Goal: Task Accomplishment & Management: Manage account settings

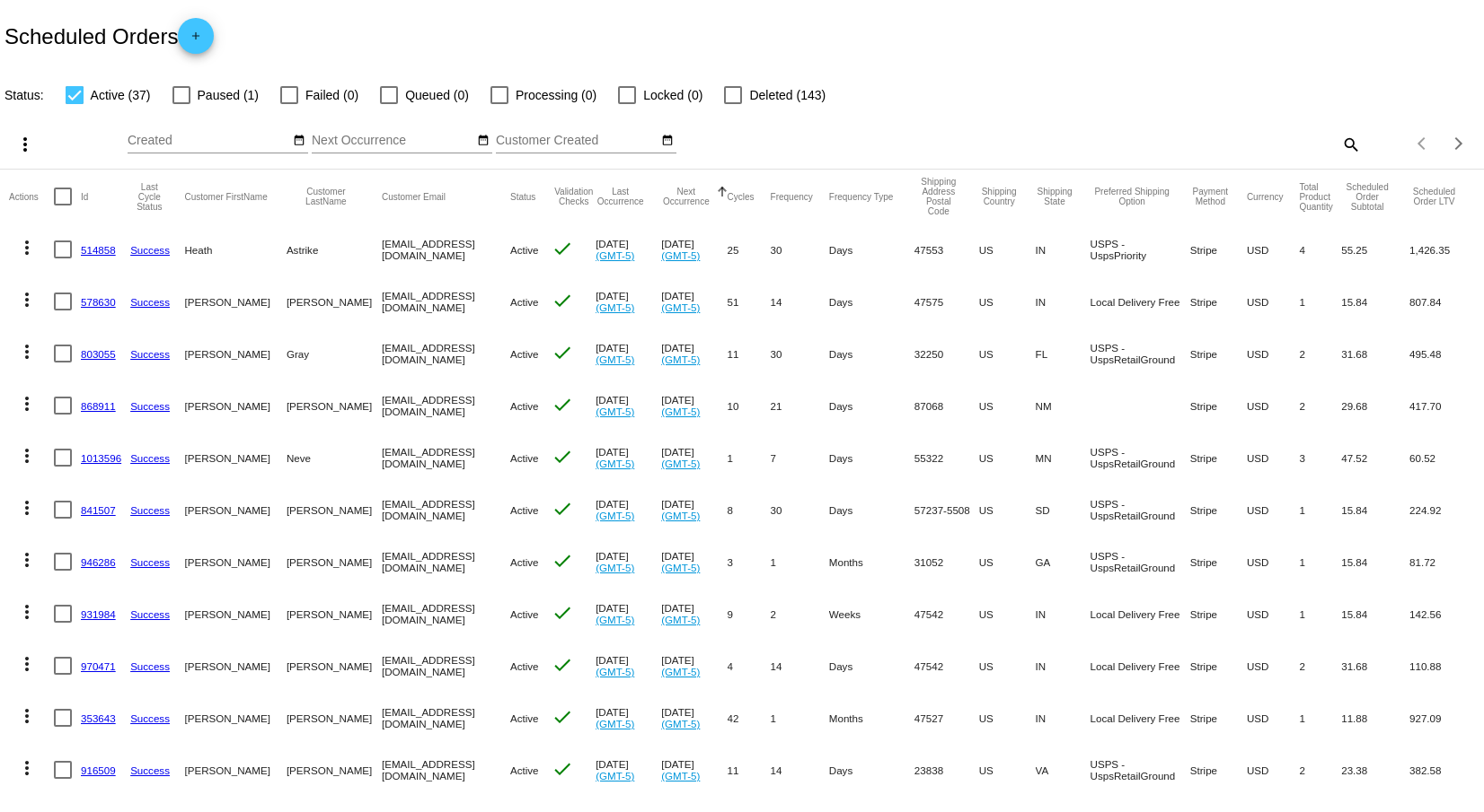
click at [1339, 145] on mat-icon "search" at bounding box center [1350, 143] width 22 height 28
click at [1144, 138] on input "Search" at bounding box center [1175, 141] width 370 height 14
type input "han"
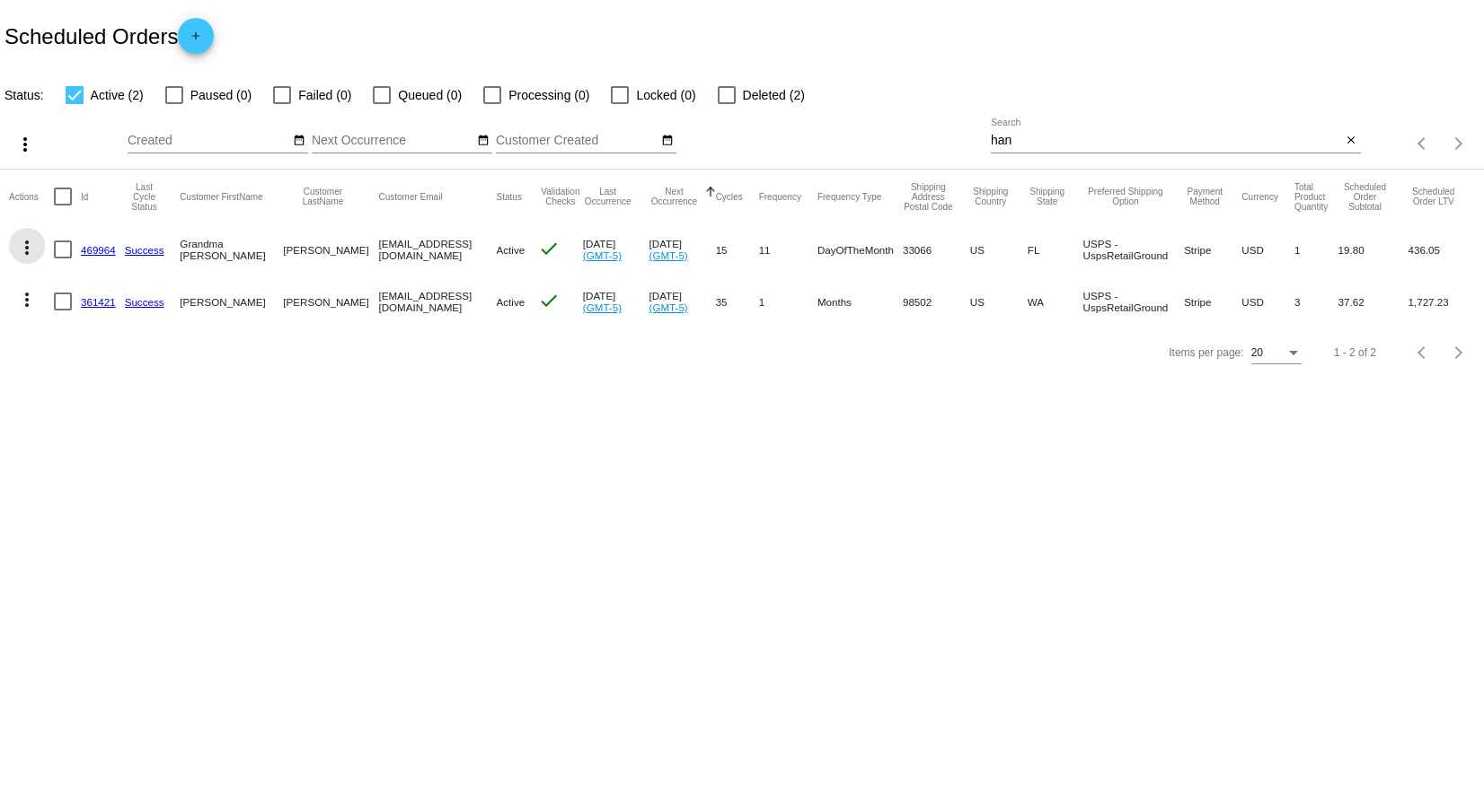
click at [24, 245] on mat-icon "more_vert" at bounding box center [27, 248] width 22 height 22
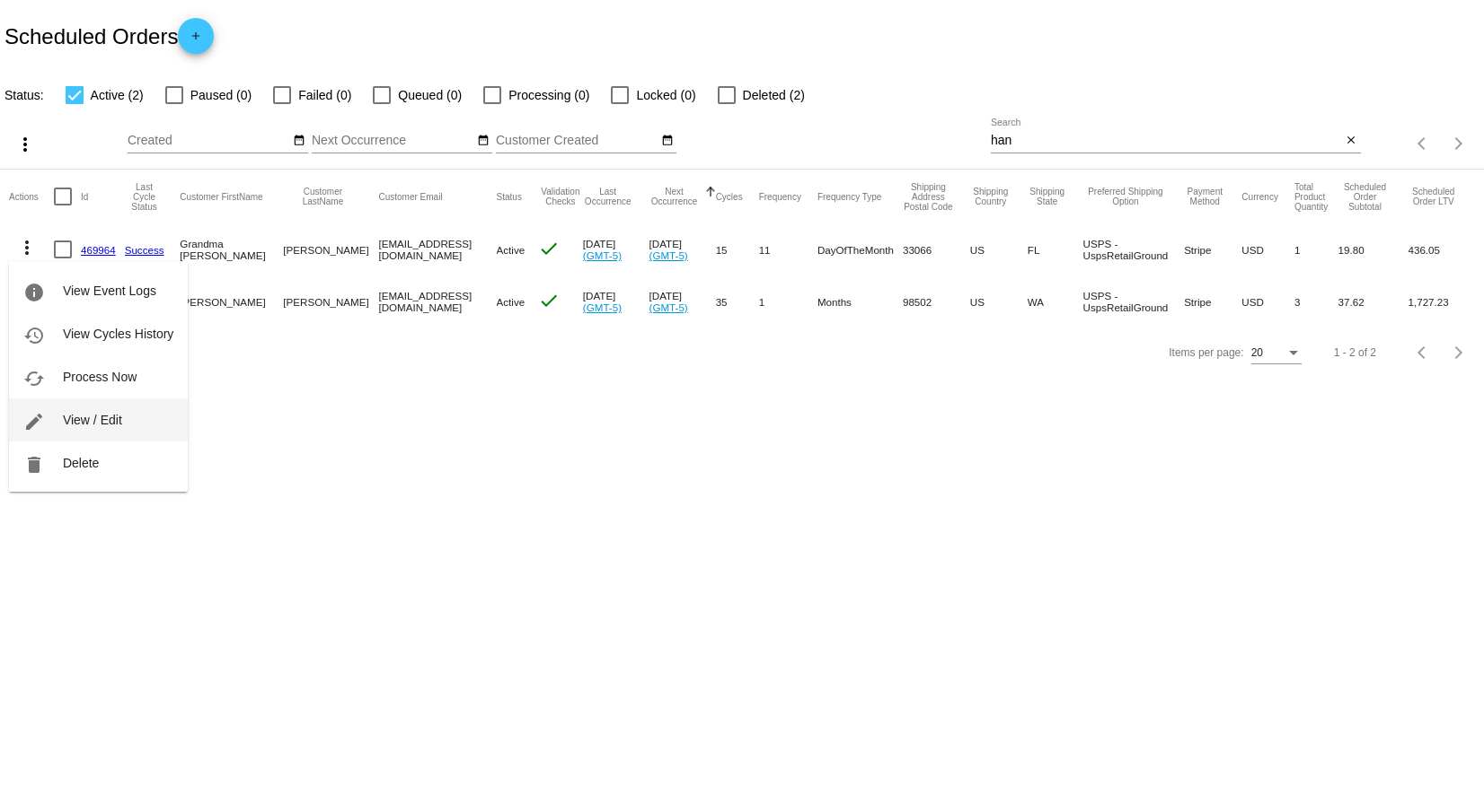
click at [69, 423] on span "View / Edit" at bounding box center [93, 420] width 60 height 14
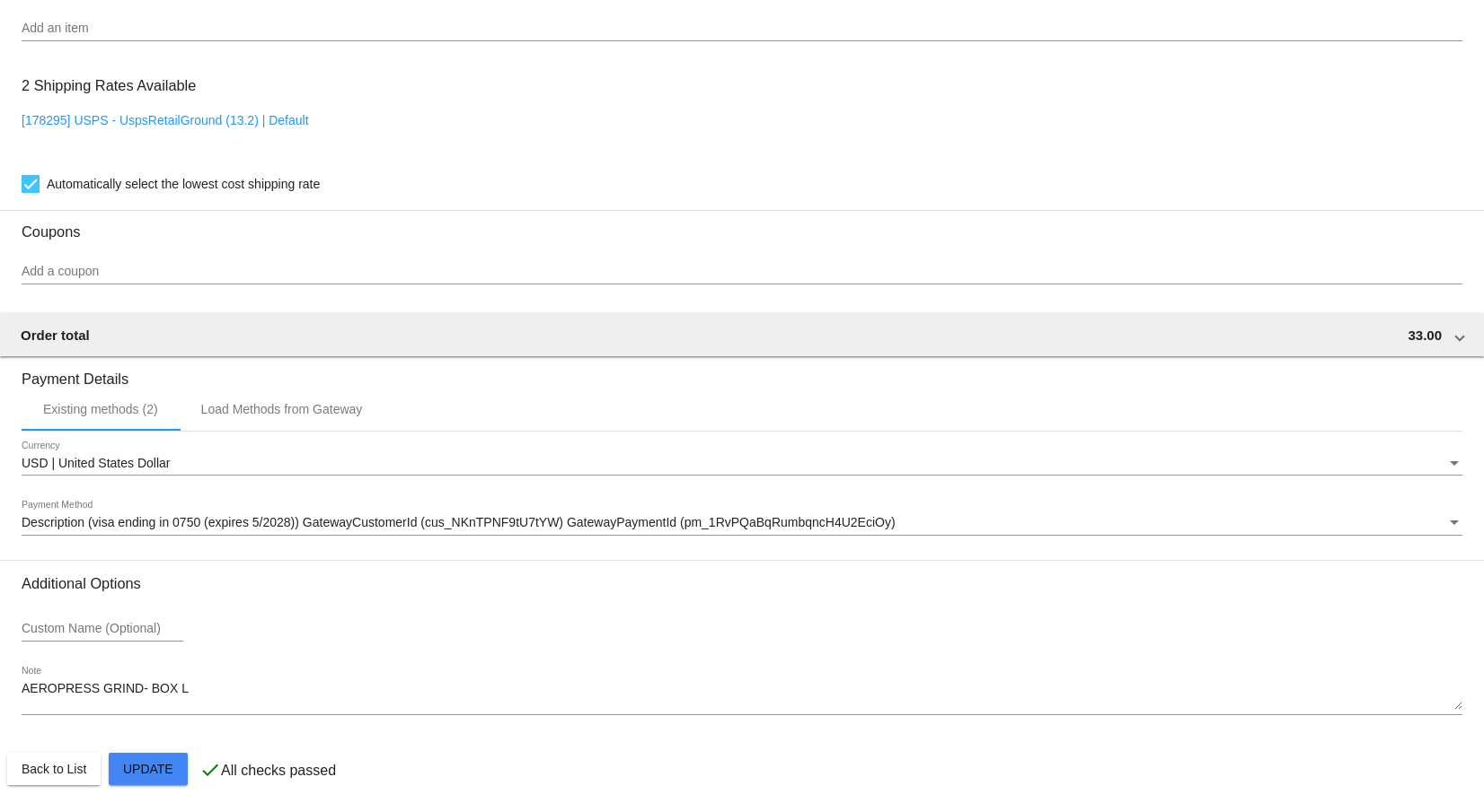
scroll to position [1376, 0]
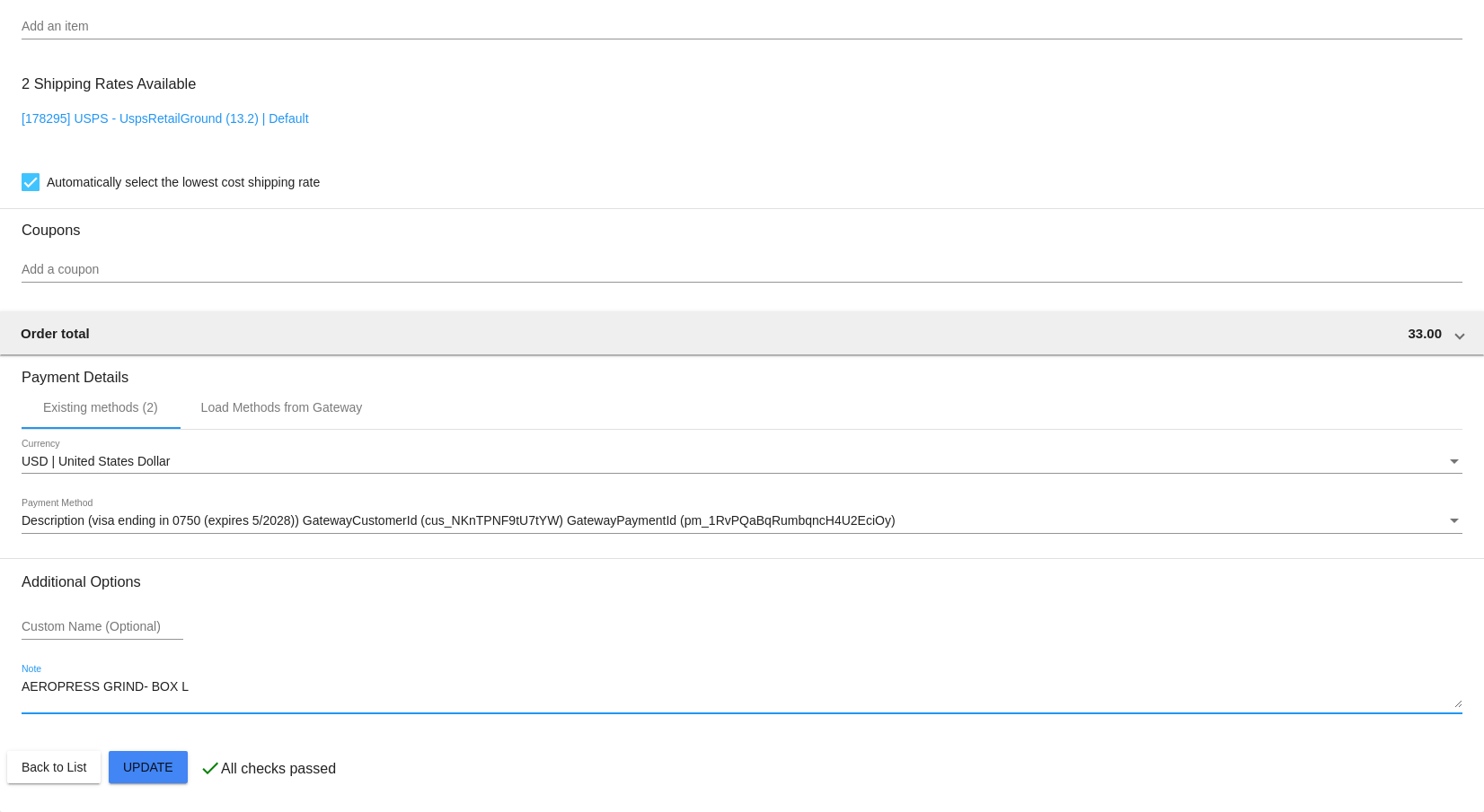
click at [201, 687] on textarea "AEROPRESS GRIND- BOX L" at bounding box center [742, 695] width 1441 height 29
drag, startPoint x: 129, startPoint y: 683, endPoint x: 106, endPoint y: 687, distance: 23.3
click at [106, 687] on textarea "AEROPRESS GRIND- BOX L SHE DOES NOT wa" at bounding box center [742, 695] width 1441 height 29
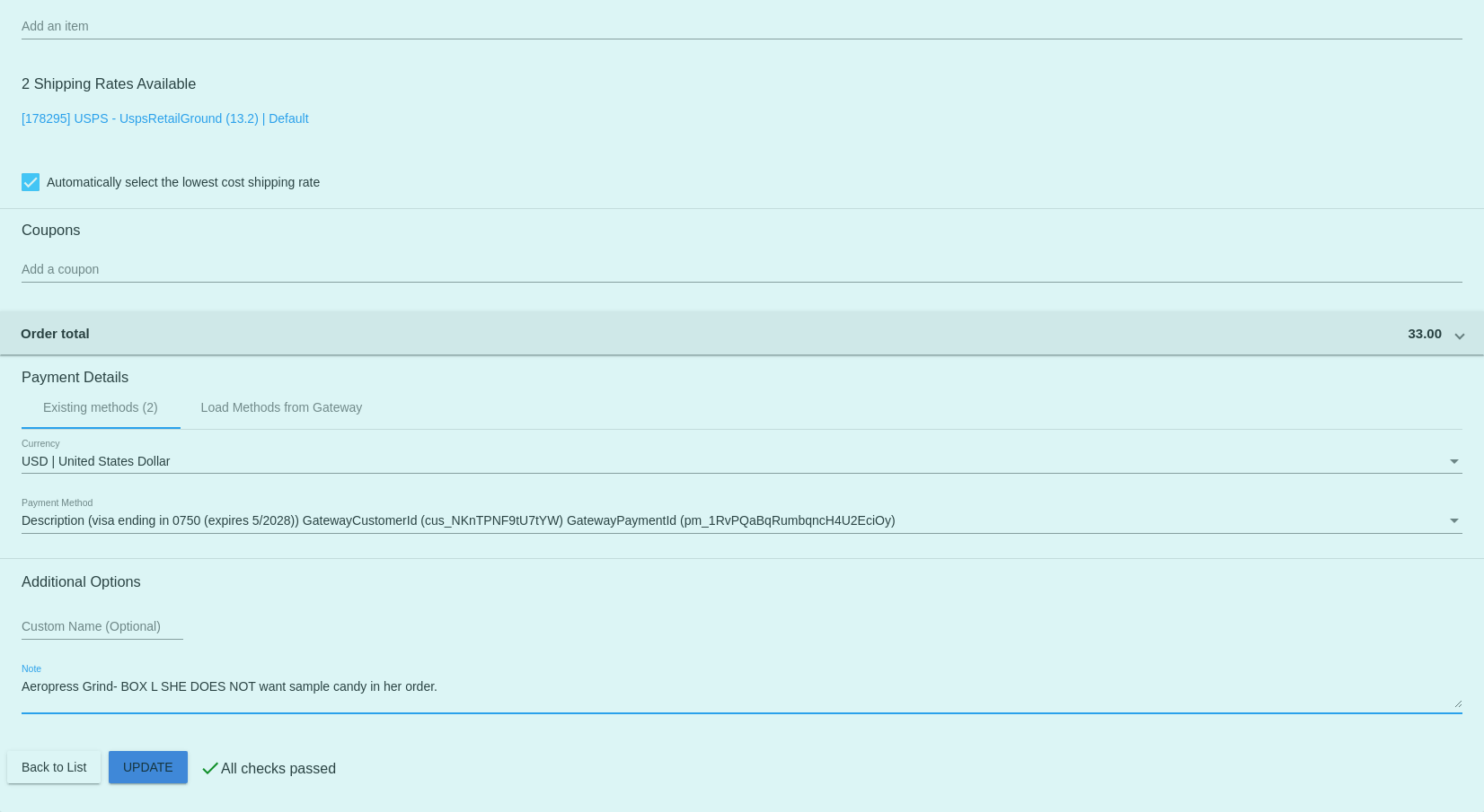
type textarea "Aeropress Grind- BOX L SHE DOES NOT want sample candy in her order."
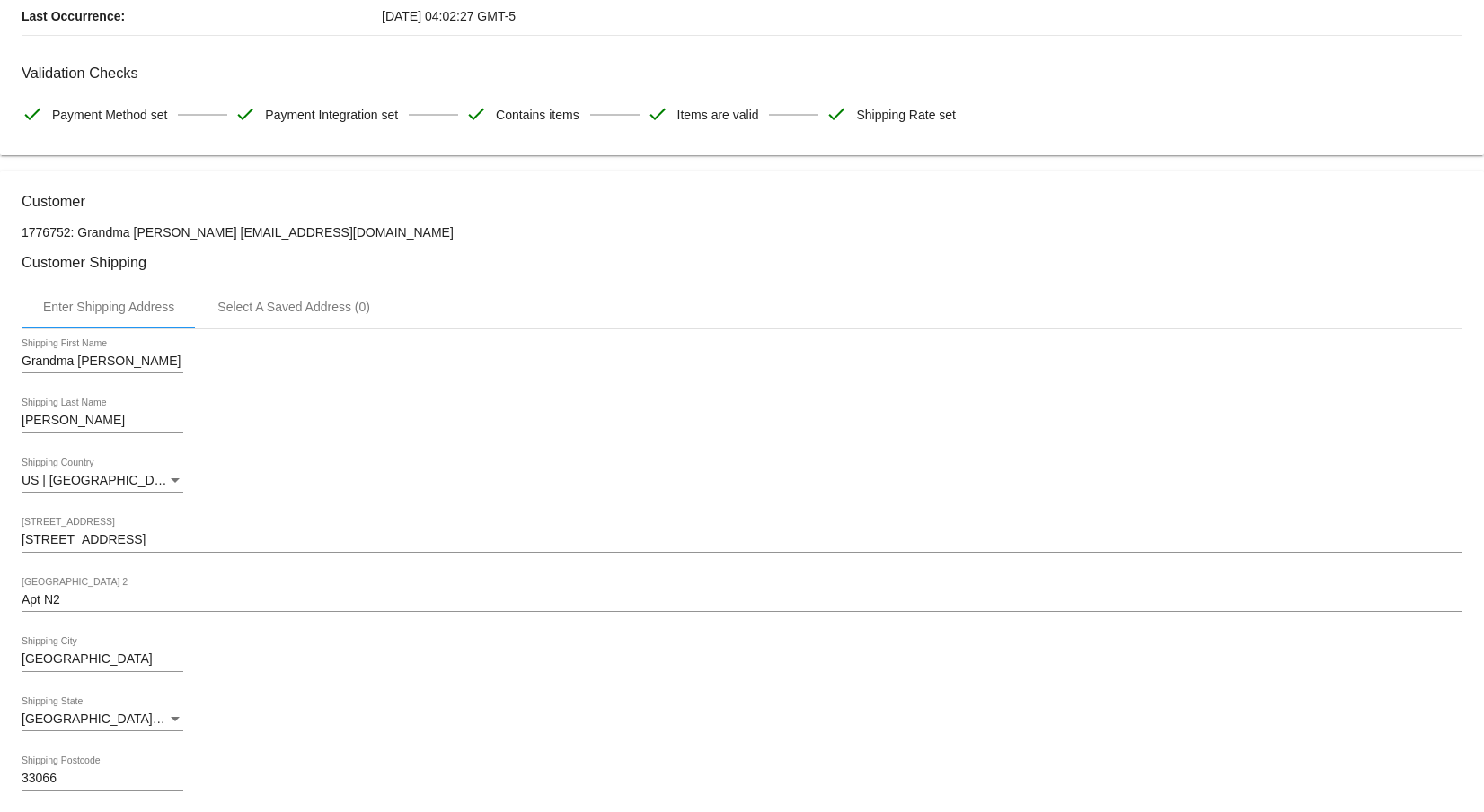
scroll to position [0, 0]
